Goal: Complete application form

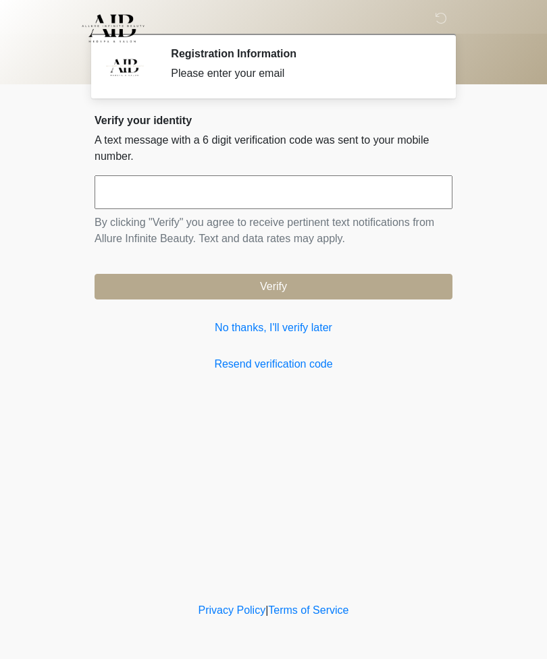
click at [221, 196] on input "text" at bounding box center [273, 192] width 358 height 34
type input "******"
click at [296, 279] on button "Verify" at bounding box center [273, 287] width 358 height 26
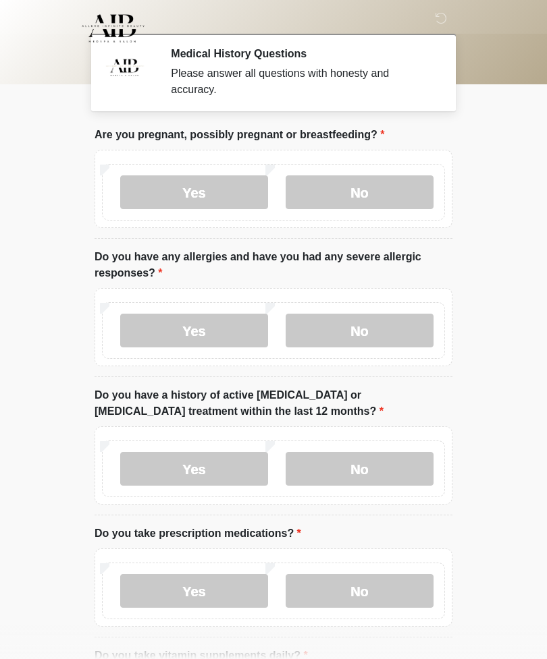
click at [350, 190] on label "No" at bounding box center [359, 192] width 148 height 34
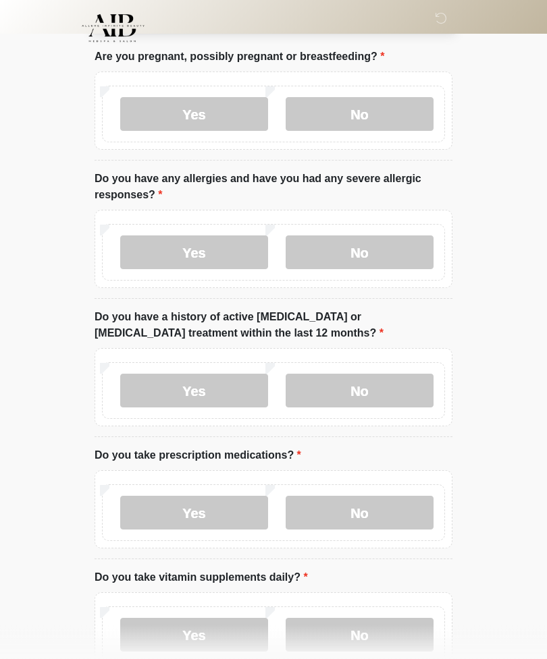
scroll to position [79, 0]
click at [215, 250] on label "Yes" at bounding box center [194, 252] width 148 height 34
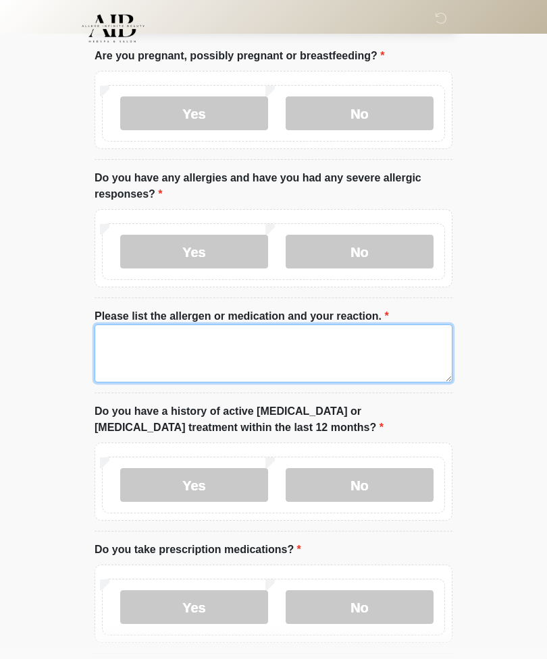
click at [254, 346] on textarea "Please list the allergen or medication and your reaction." at bounding box center [273, 354] width 358 height 58
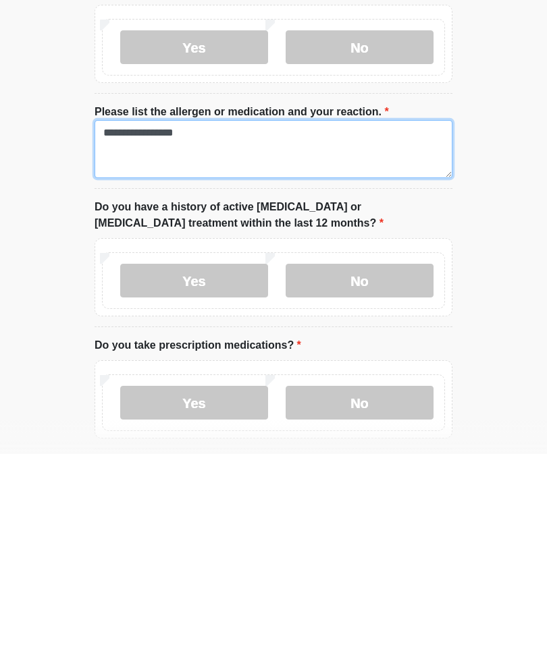
type textarea "**********"
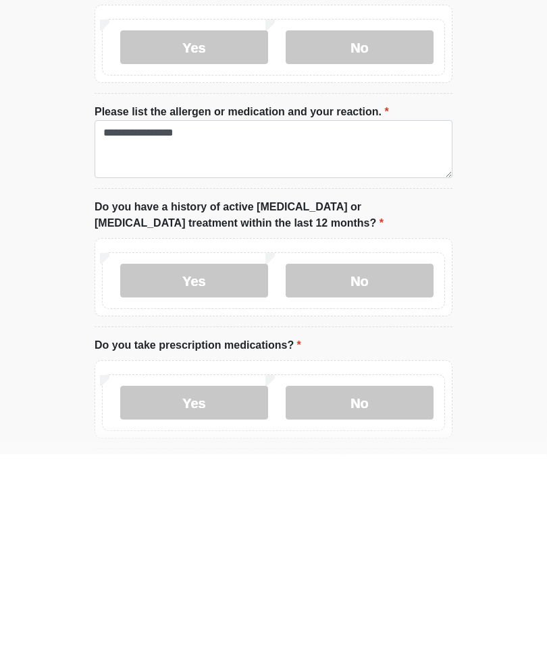
click at [364, 469] on label "No" at bounding box center [359, 486] width 148 height 34
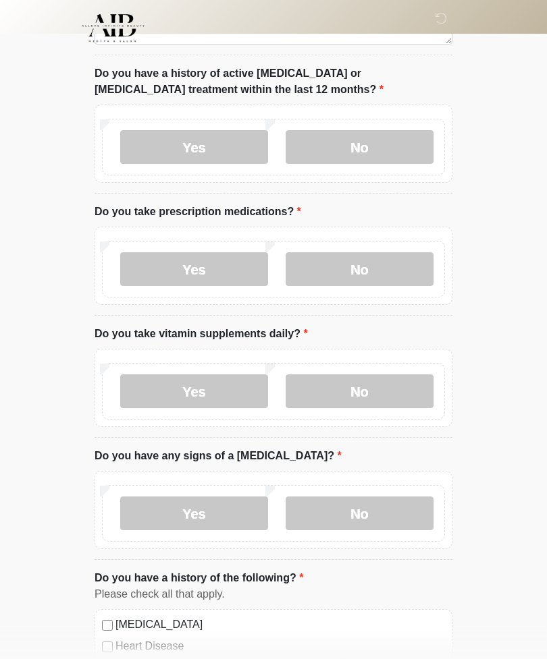
scroll to position [417, 0]
click at [218, 267] on label "Yes" at bounding box center [194, 269] width 148 height 34
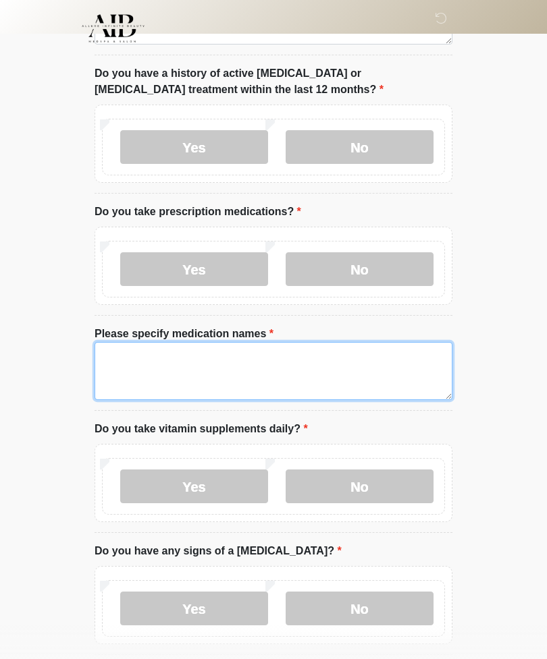
click at [211, 346] on textarea "Please specify medication names" at bounding box center [273, 371] width 358 height 58
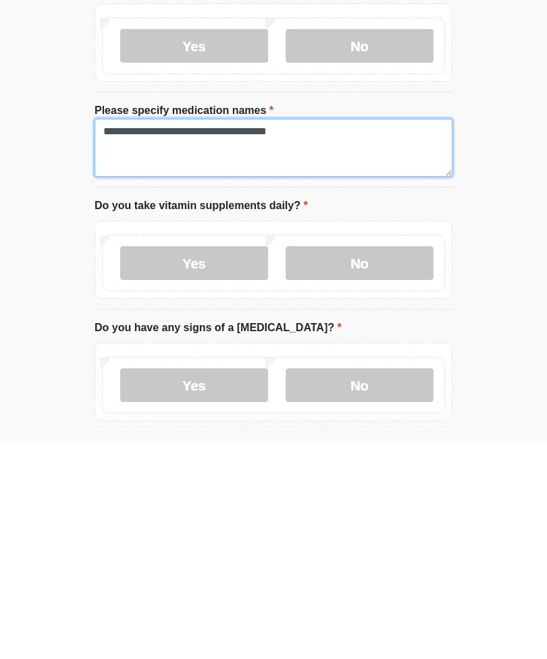
scroll to position [430, 0]
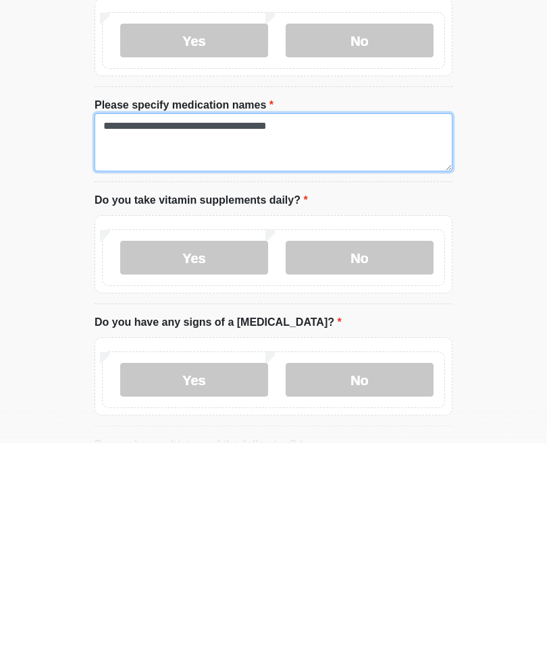
type textarea "**********"
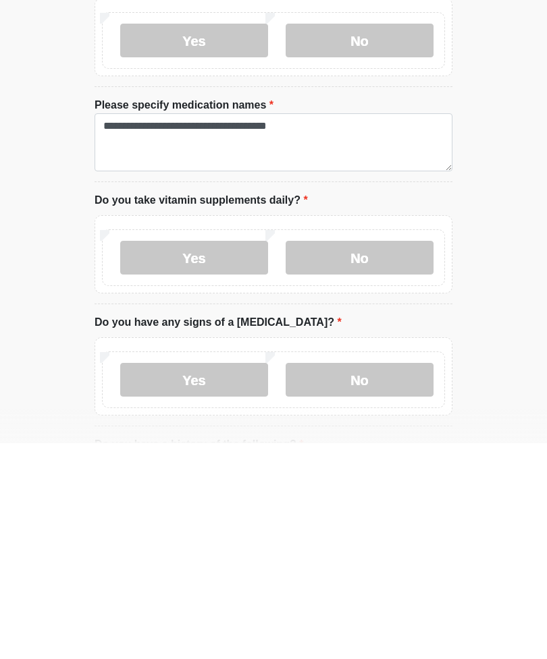
click at [202, 457] on label "Yes" at bounding box center [194, 474] width 148 height 34
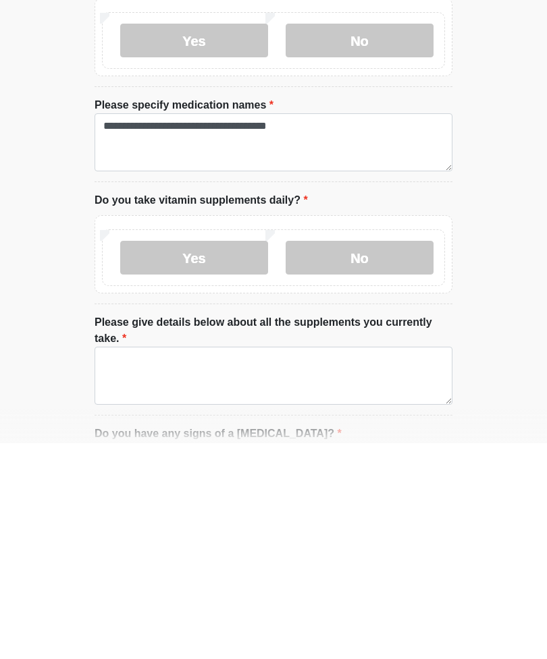
scroll to position [646, 0]
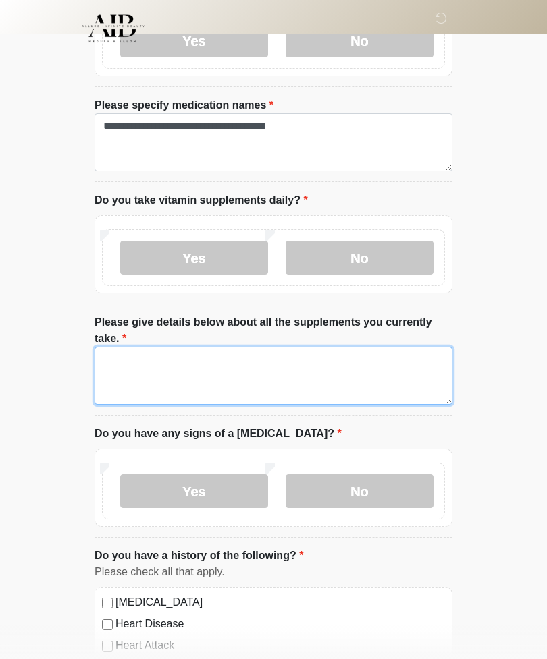
click at [239, 363] on textarea "Please give details below about all the supplements you currently take." at bounding box center [273, 376] width 358 height 58
click at [229, 360] on textarea "**********" at bounding box center [273, 376] width 358 height 58
click at [310, 356] on textarea "**********" at bounding box center [273, 376] width 358 height 58
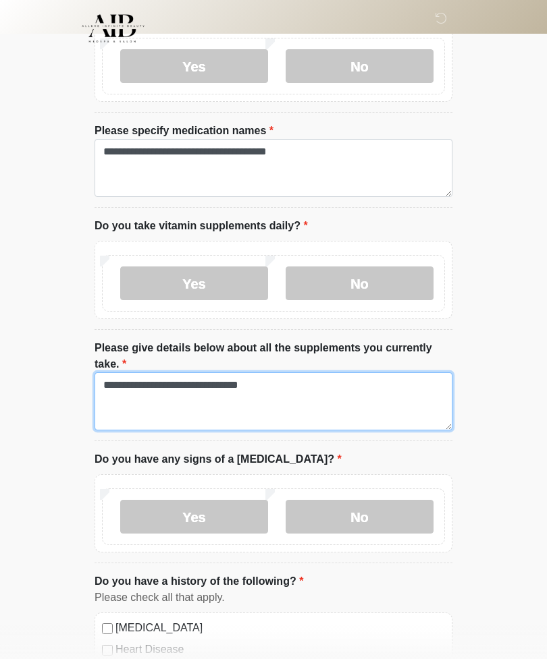
scroll to position [620, 0]
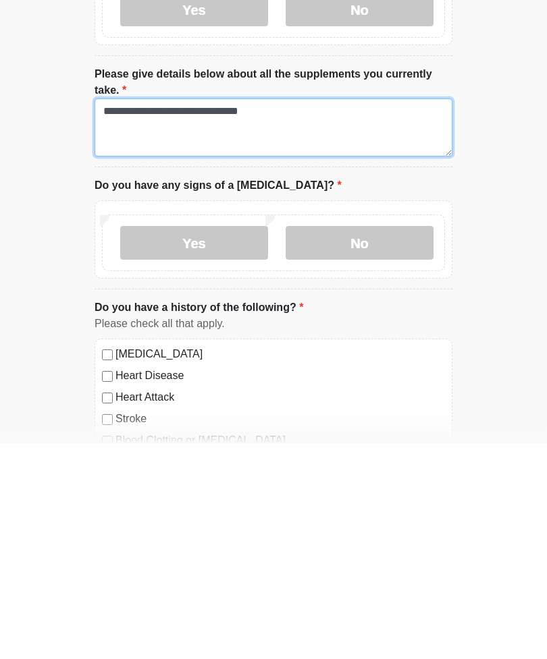
type textarea "**********"
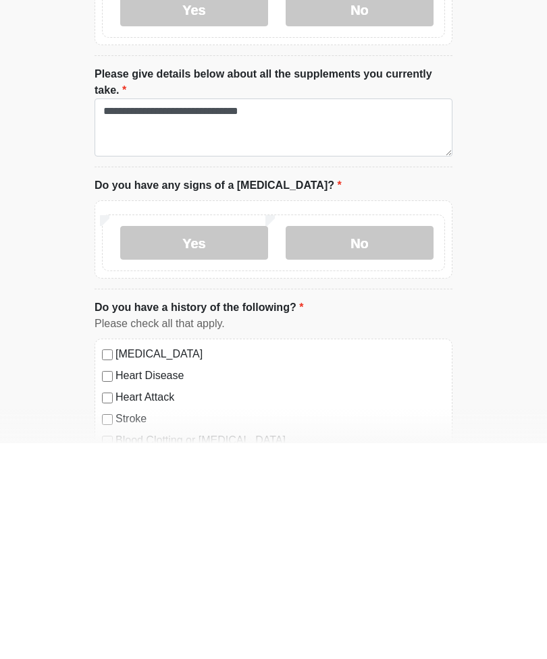
click at [368, 442] on label "No" at bounding box center [359, 459] width 148 height 34
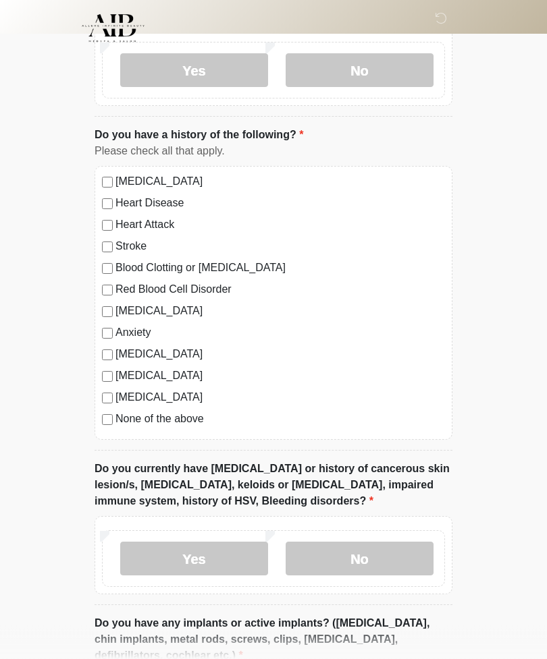
scroll to position [1067, 0]
click at [117, 303] on label "[MEDICAL_DATA]" at bounding box center [279, 311] width 329 height 16
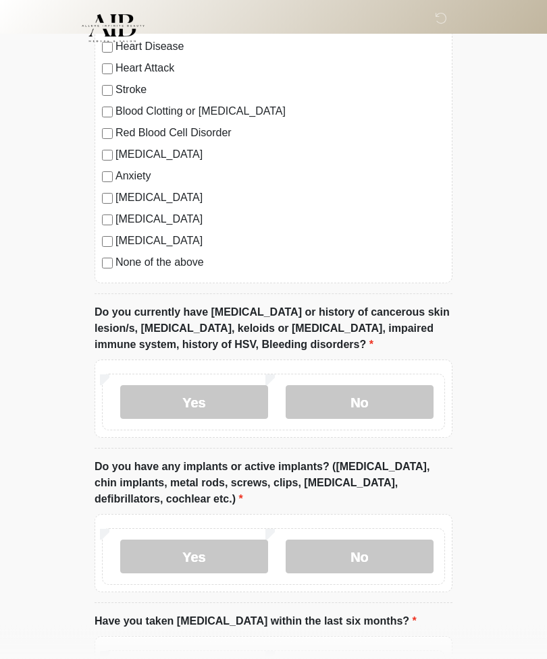
scroll to position [1224, 0]
click at [207, 393] on label "Yes" at bounding box center [194, 402] width 148 height 34
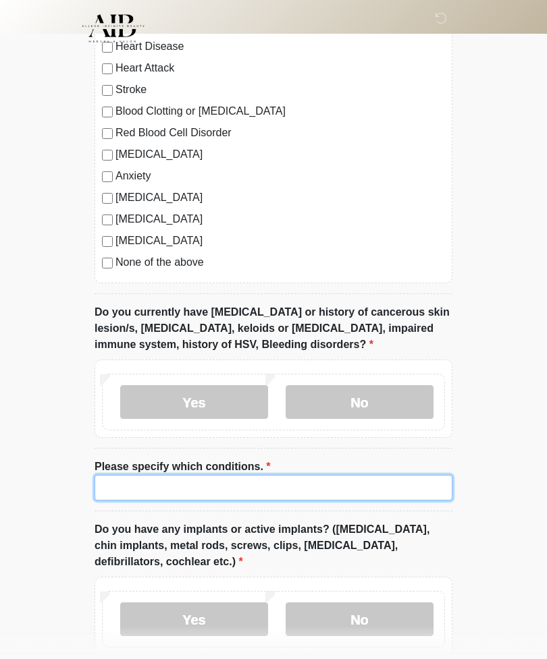
click at [204, 480] on input "Please specify which conditions." at bounding box center [273, 488] width 358 height 26
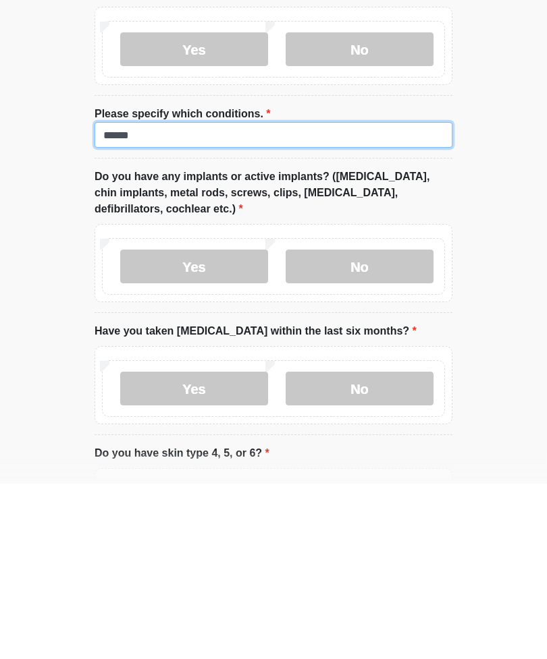
scroll to position [1403, 0]
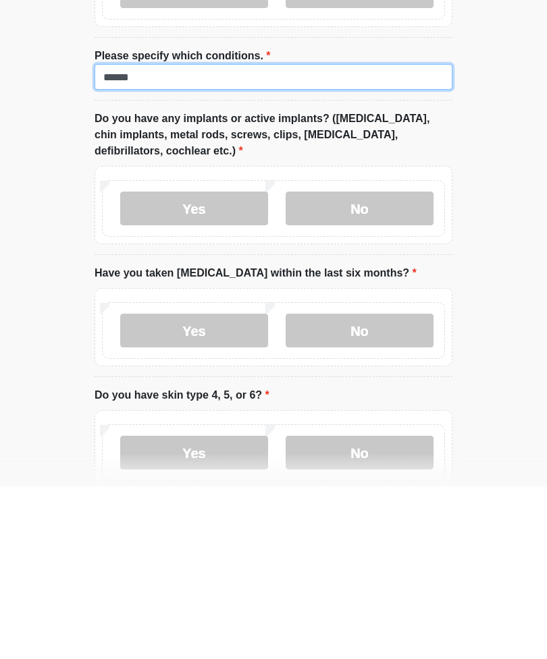
type input "******"
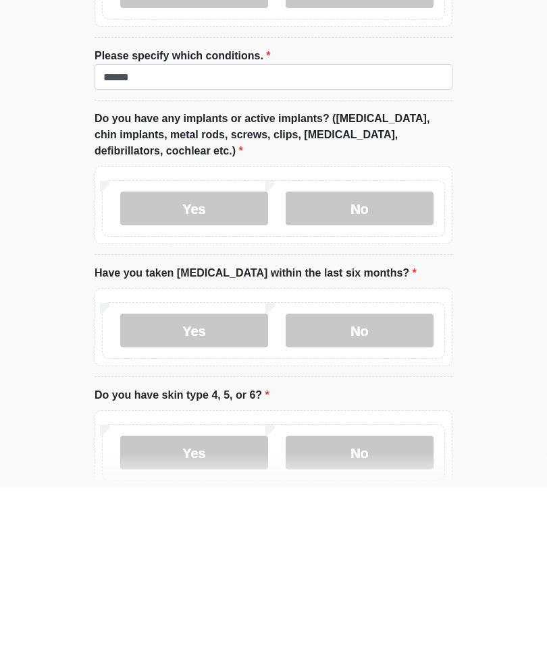
click at [360, 364] on label "No" at bounding box center [359, 381] width 148 height 34
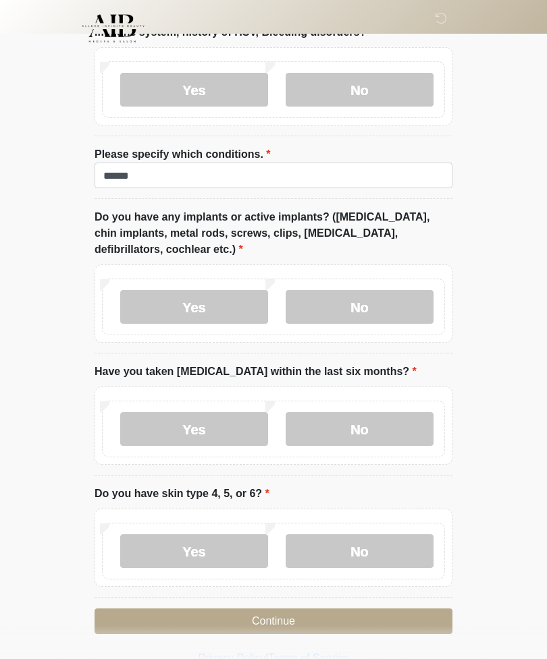
click at [359, 419] on label "No" at bounding box center [359, 429] width 148 height 34
click at [358, 544] on label "No" at bounding box center [359, 551] width 148 height 34
click at [274, 625] on button "Continue" at bounding box center [273, 622] width 358 height 26
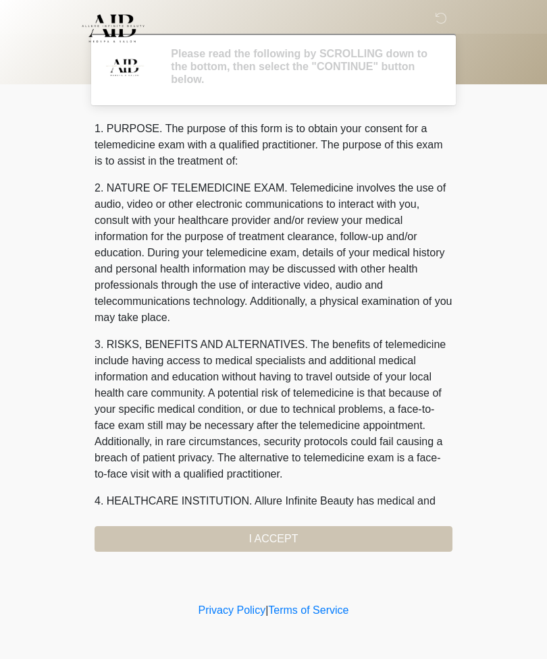
scroll to position [0, 0]
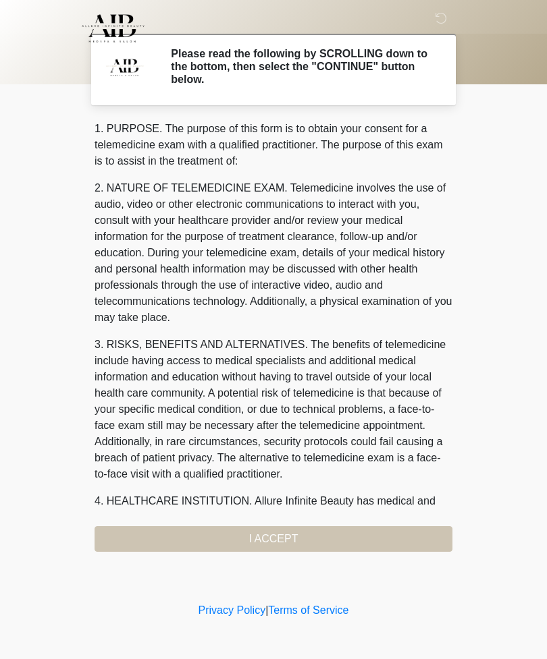
click at [271, 535] on div "1. PURPOSE. The purpose of this form is to obtain your consent for a telemedici…" at bounding box center [273, 336] width 358 height 431
click at [271, 537] on div "1. PURPOSE. The purpose of this form is to obtain your consent for a telemedici…" at bounding box center [273, 336] width 358 height 431
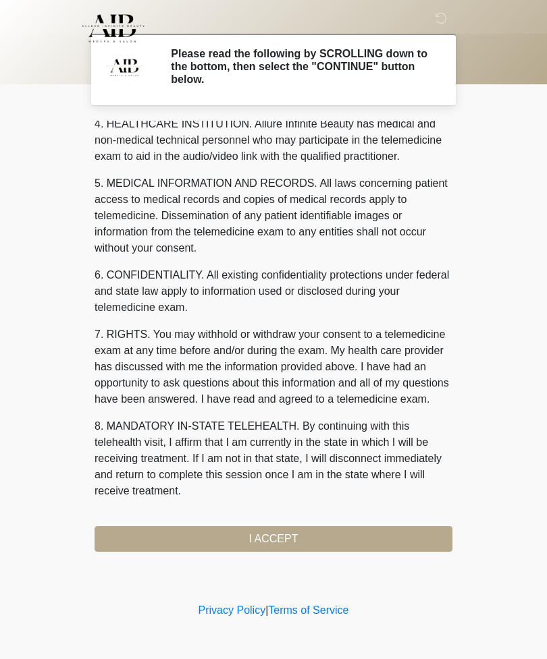
scroll to position [393, 0]
click at [269, 534] on button "I ACCEPT" at bounding box center [273, 539] width 358 height 26
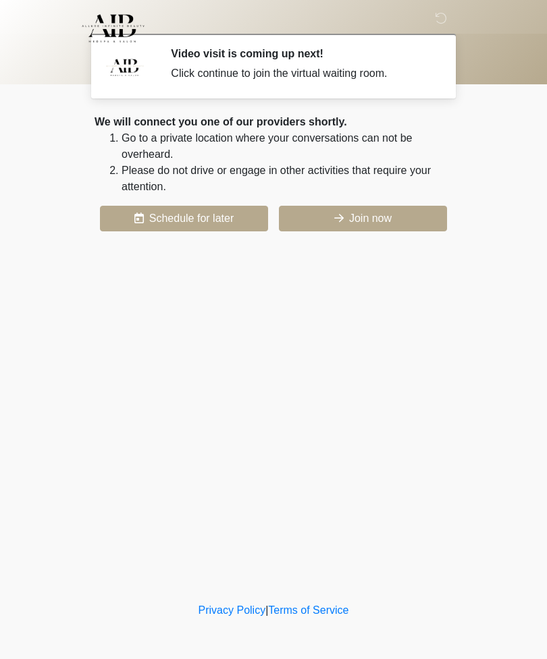
click at [348, 215] on button "Join now" at bounding box center [363, 219] width 168 height 26
